Goal: Check status

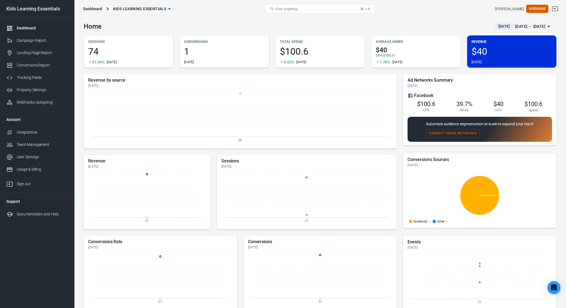
click at [255, 25] on div "Home [DATE] [DATE] － [DATE]" at bounding box center [320, 24] width 472 height 13
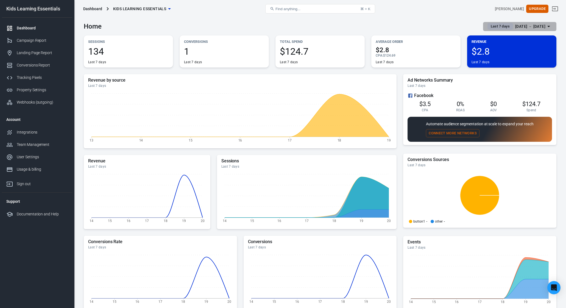
click at [532, 26] on div "Sep 14 － Sep 20, 2025" at bounding box center [530, 26] width 30 height 7
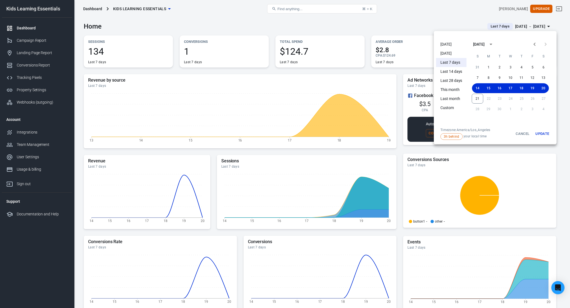
drag, startPoint x: 443, startPoint y: 43, endPoint x: 448, endPoint y: 45, distance: 5.5
click at [447, 52] on ul "Today Yesterday Last 7 days Last 14 days Last 28 days This month Last month Cus…" at bounding box center [451, 83] width 30 height 90
click at [449, 43] on li "[DATE]" at bounding box center [451, 44] width 30 height 9
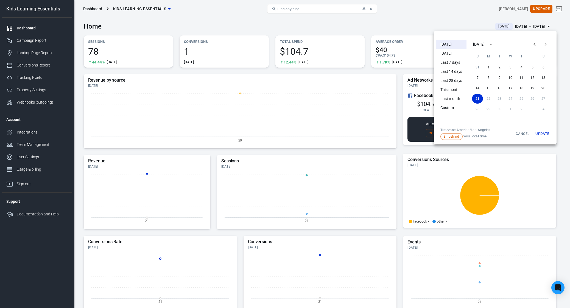
click at [545, 133] on button "Update" at bounding box center [542, 134] width 18 height 12
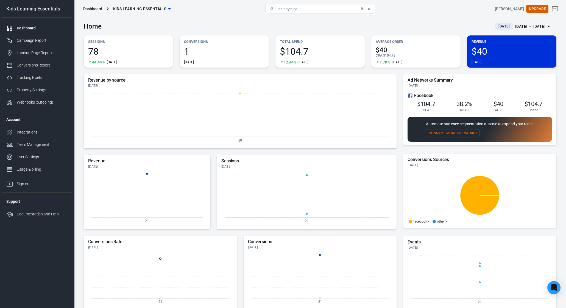
click at [416, 25] on div "Home [DATE] [DATE] － [DATE]" at bounding box center [320, 24] width 472 height 13
